Goal: Information Seeking & Learning: Learn about a topic

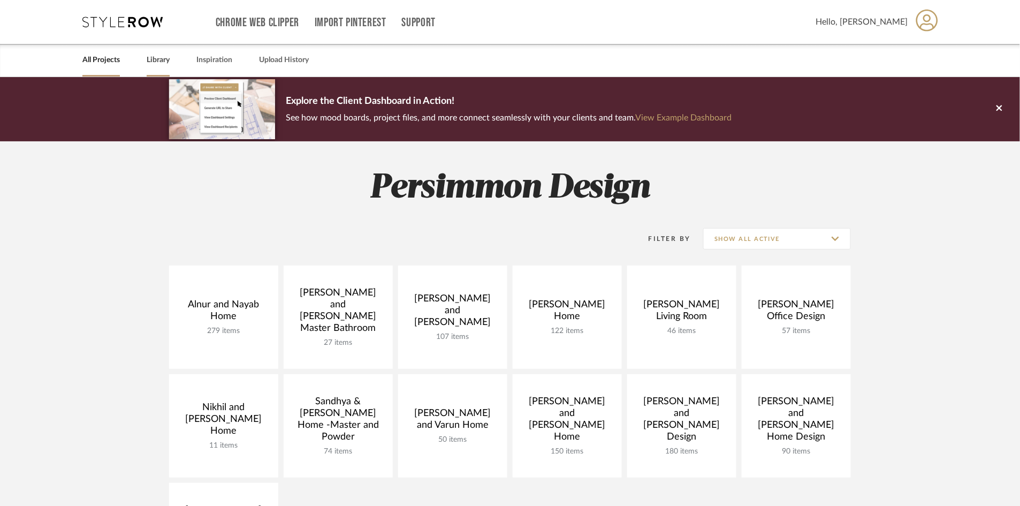
click at [148, 55] on link "Library" at bounding box center [158, 60] width 23 height 14
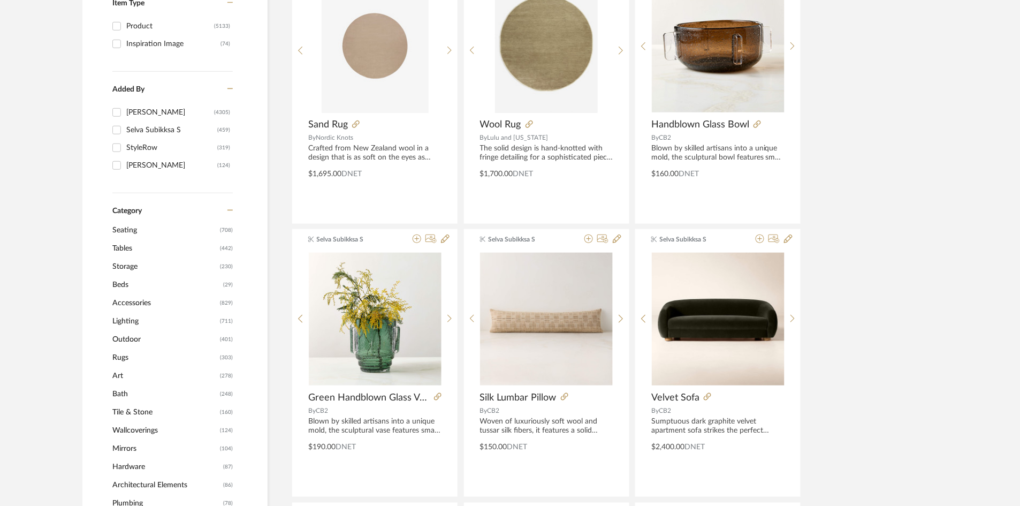
scroll to position [249, 0]
click at [116, 371] on span "Art" at bounding box center [164, 375] width 105 height 18
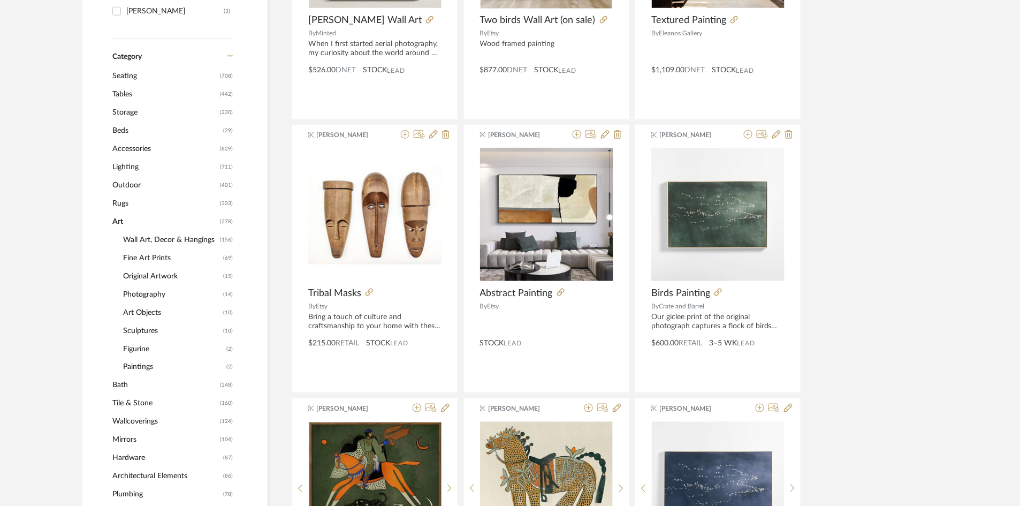
scroll to position [403, 0]
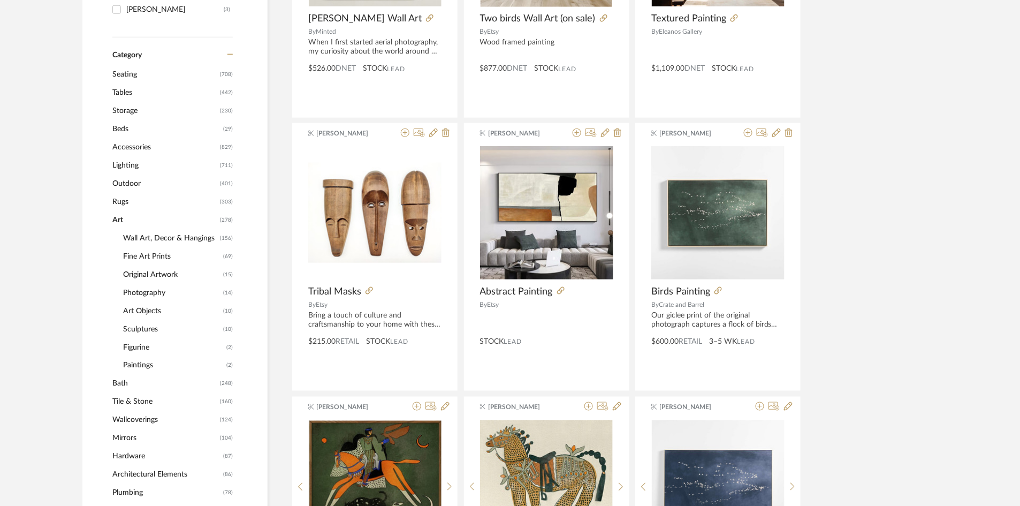
click at [136, 360] on span "Paintings" at bounding box center [173, 366] width 101 height 18
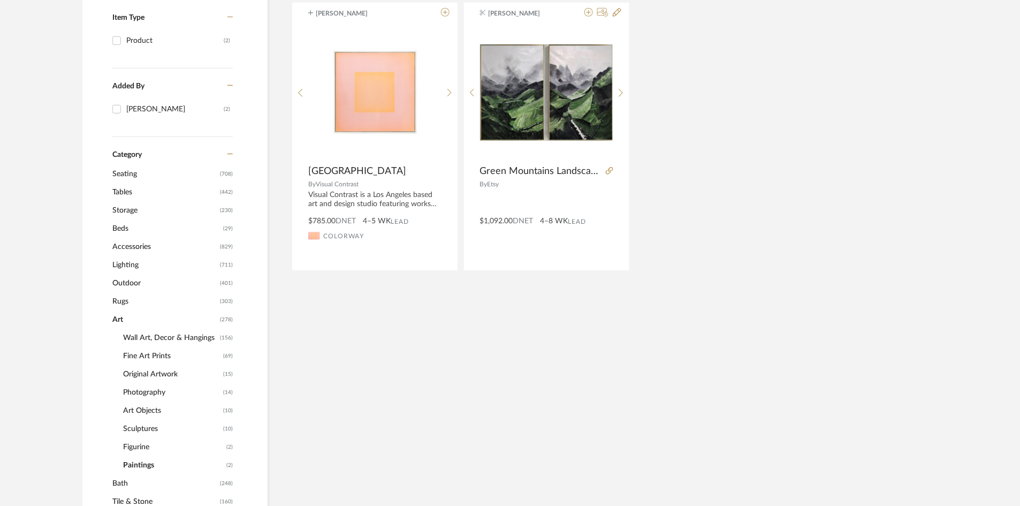
scroll to position [267, 0]
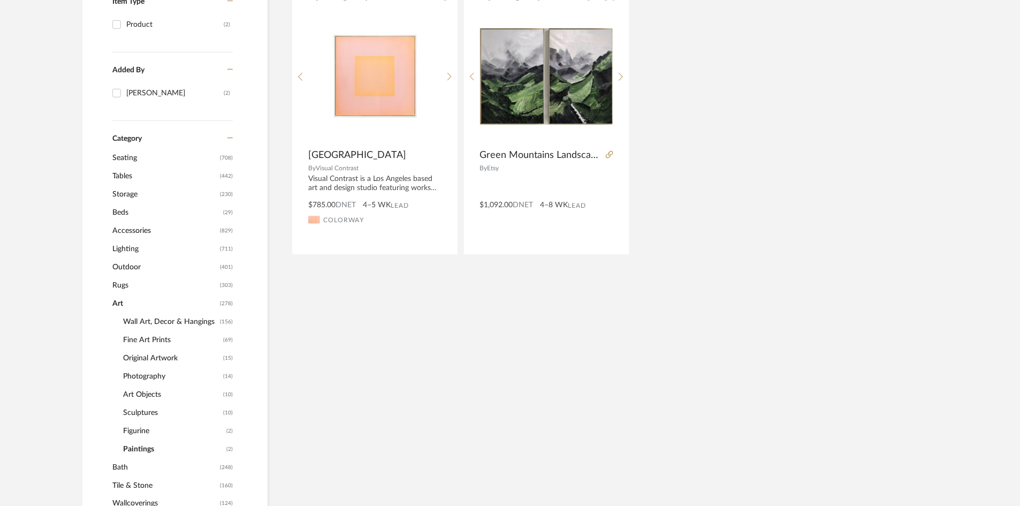
click at [136, 427] on span "Figurine" at bounding box center [173, 431] width 101 height 18
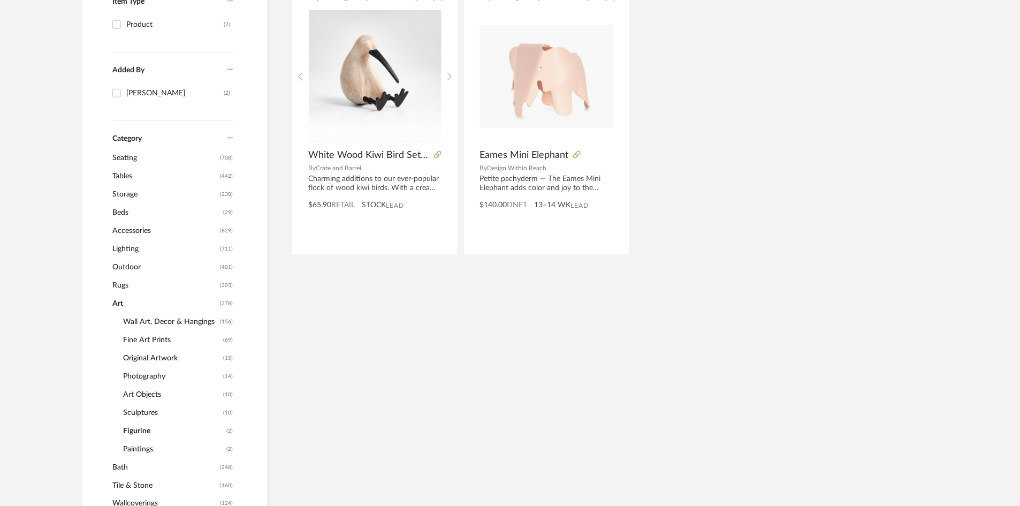
click at [138, 404] on span "Sculptures" at bounding box center [171, 413] width 97 height 18
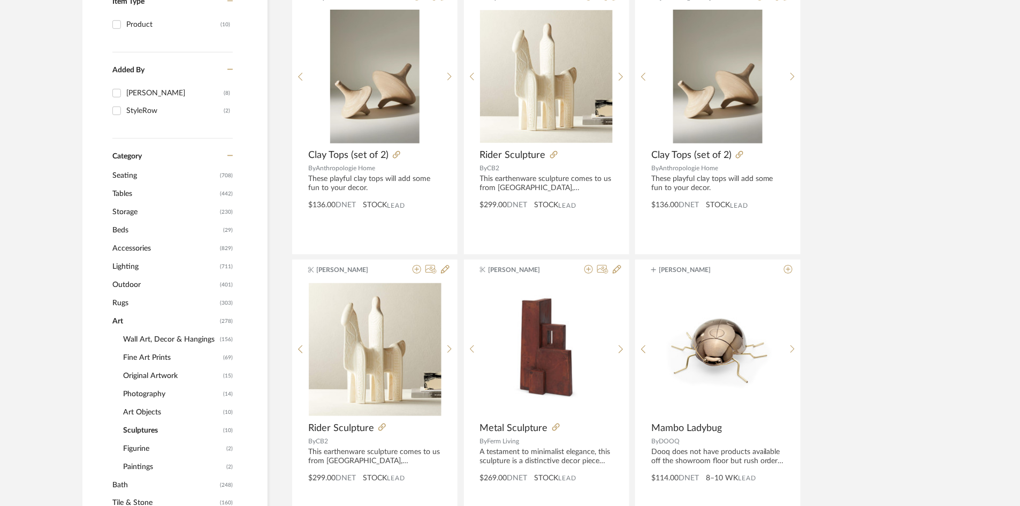
click at [142, 389] on span "Photography" at bounding box center [171, 394] width 97 height 18
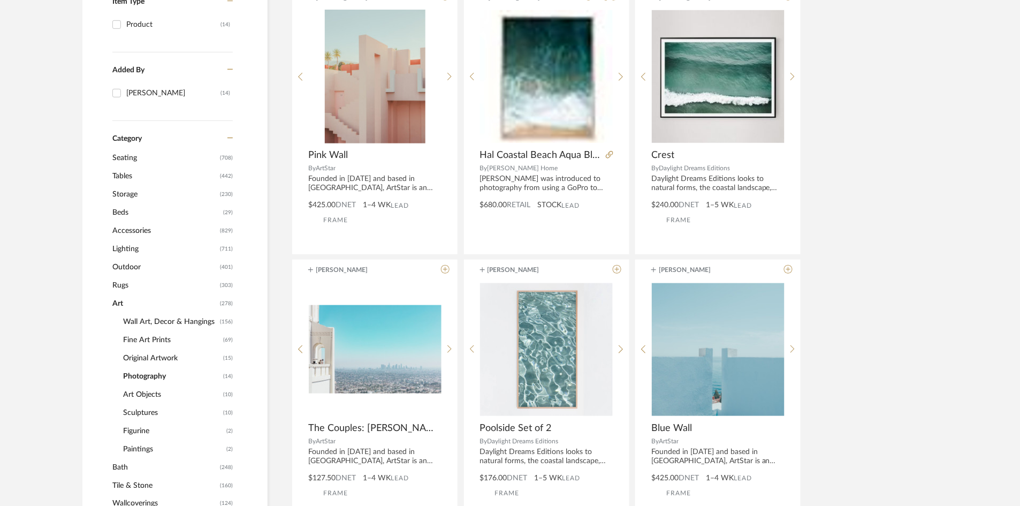
click at [155, 314] on span "Wall Art, Decor & Hangings" at bounding box center [170, 322] width 94 height 18
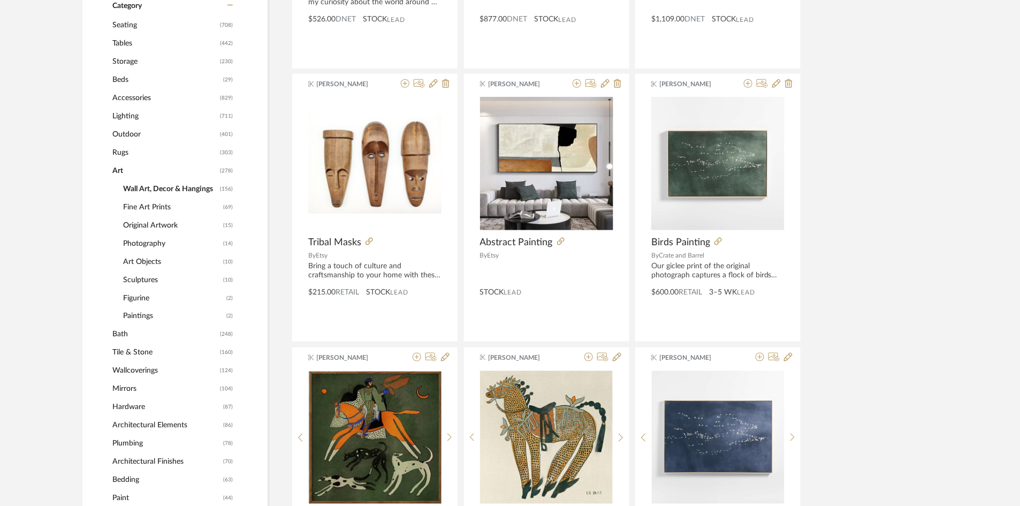
scroll to position [454, 0]
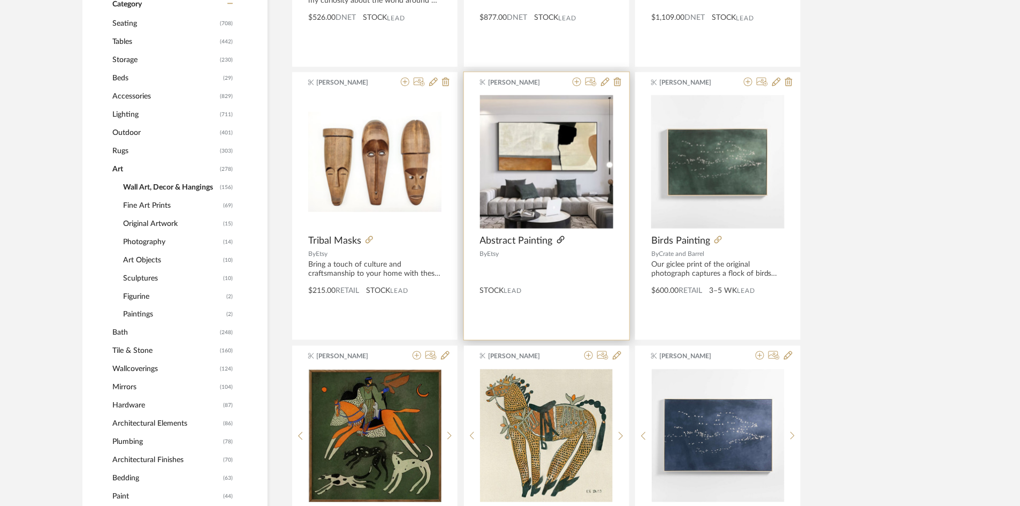
click at [562, 240] on icon at bounding box center [560, 239] width 7 height 7
